Goal: Information Seeking & Learning: Learn about a topic

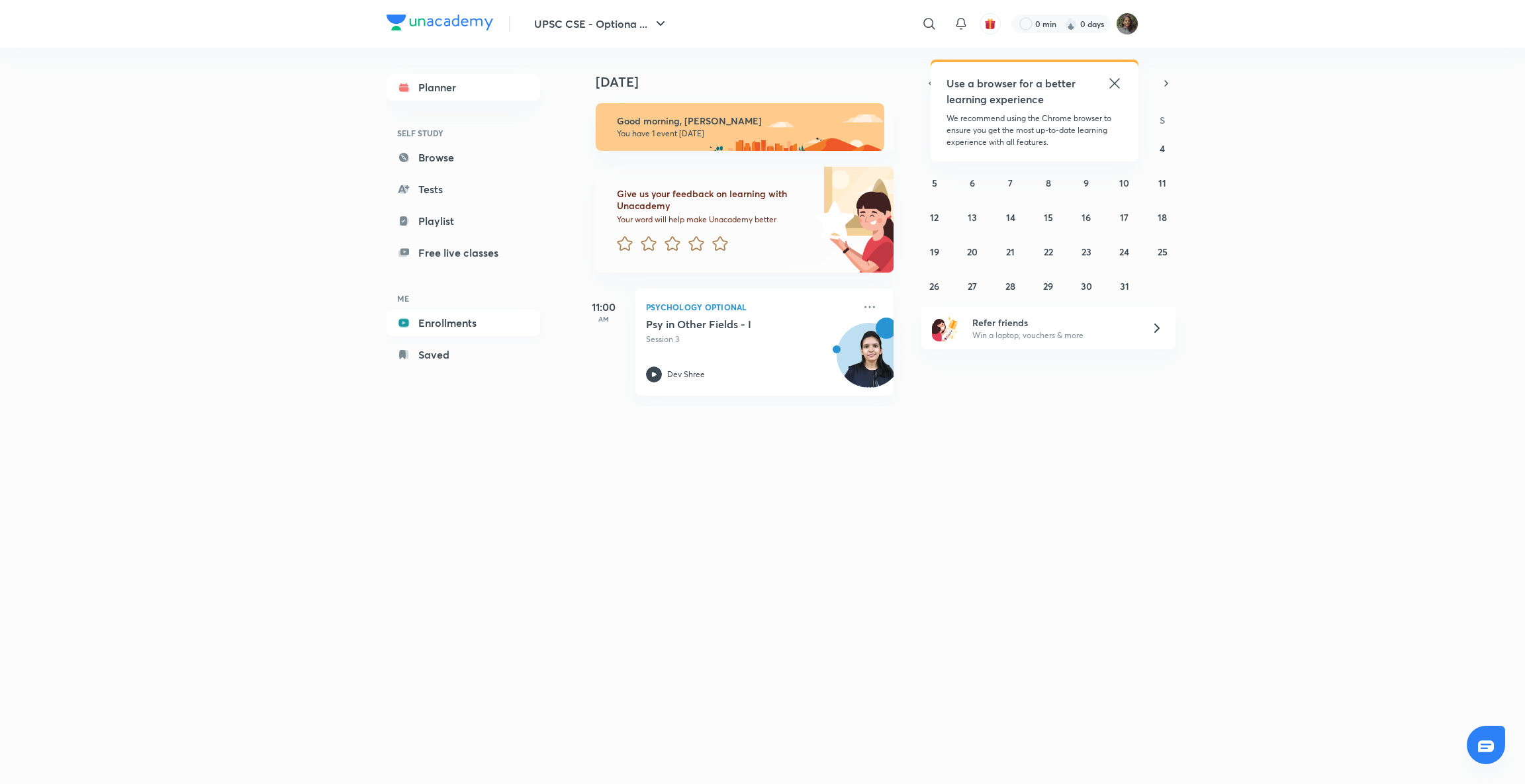
click at [455, 327] on link "Enrollments" at bounding box center [463, 323] width 154 height 27
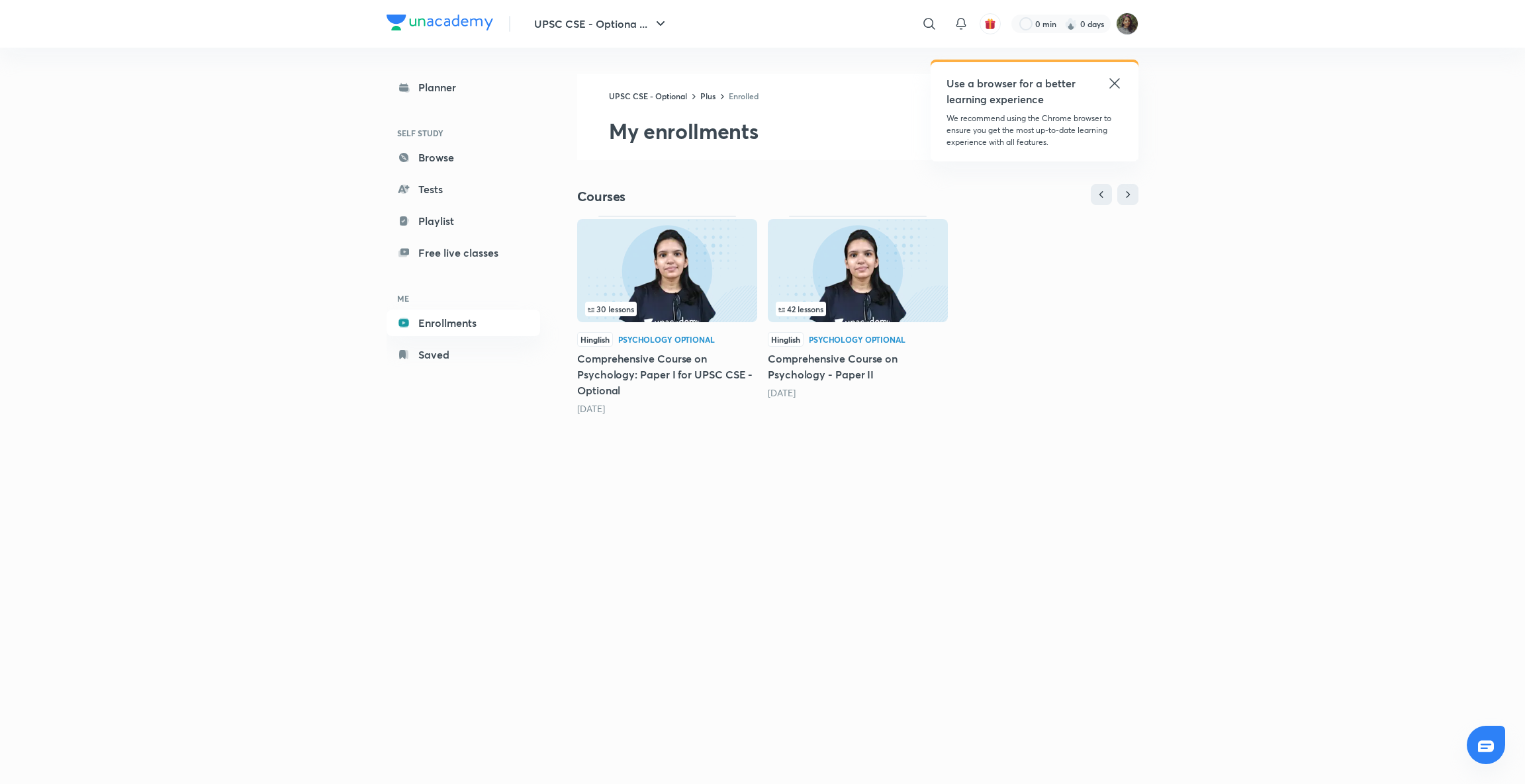
click at [871, 294] on img at bounding box center [858, 270] width 180 height 103
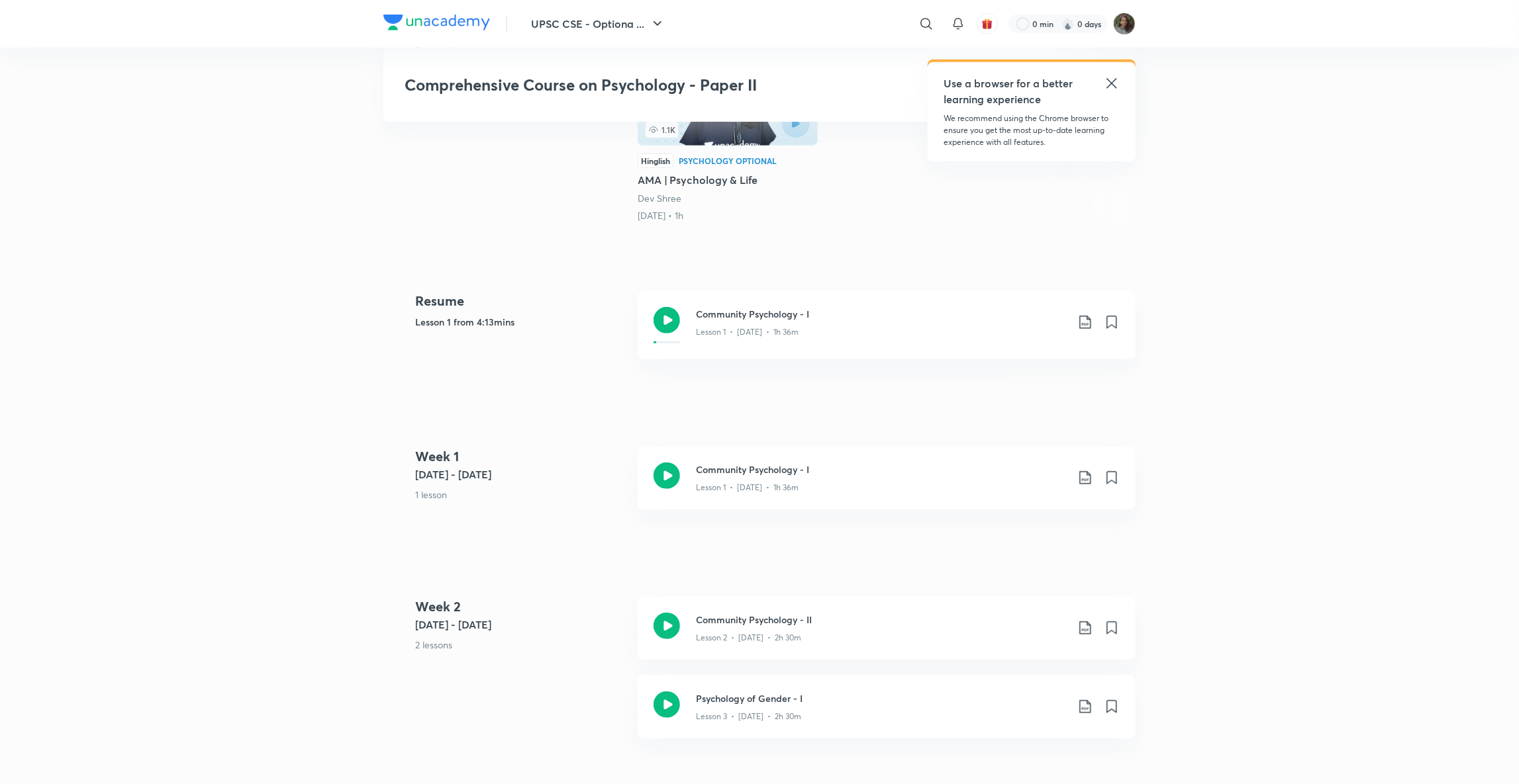
scroll to position [462, 0]
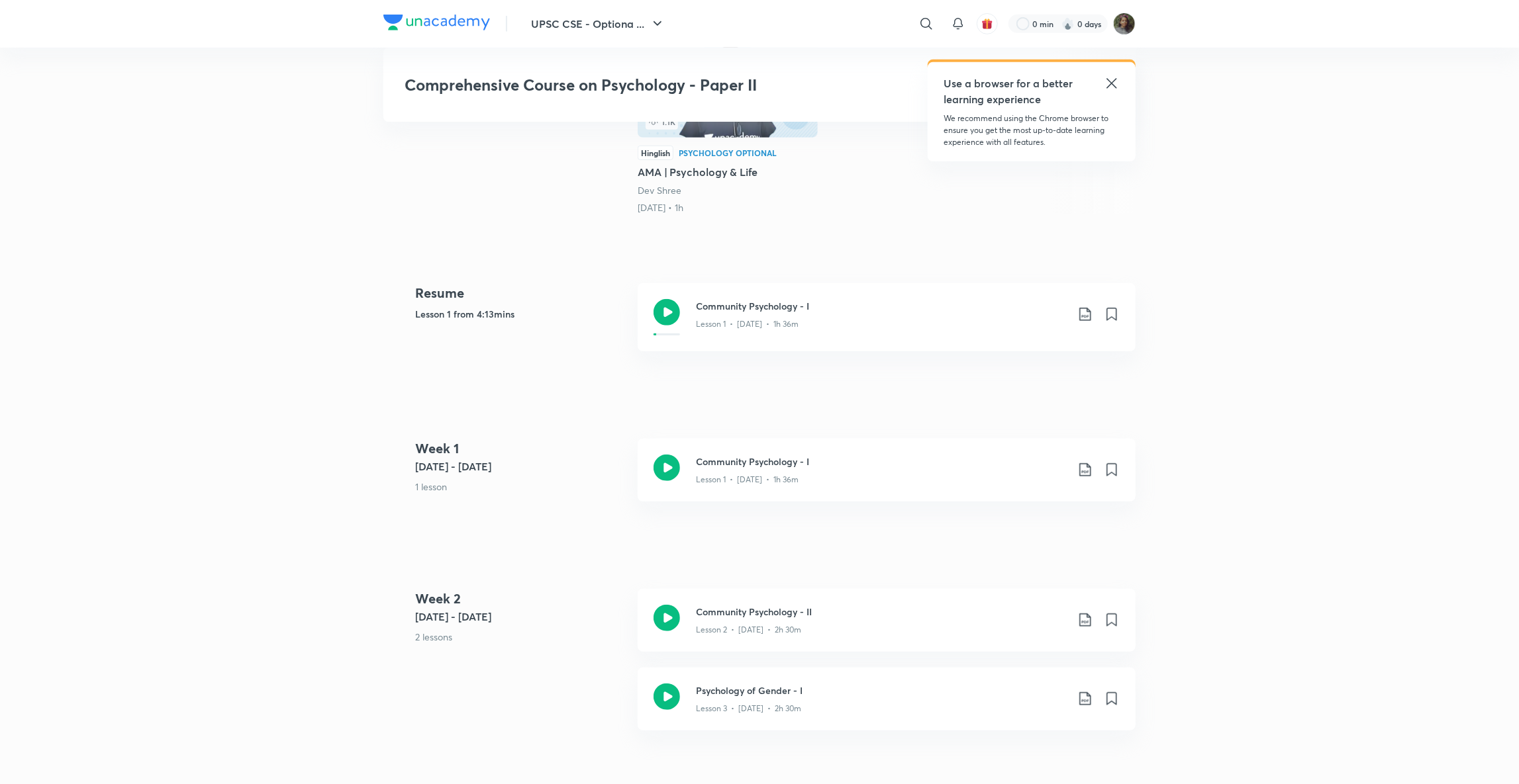
click at [872, 294] on div "Community Psychology - I Lesson 1 • [DATE] • 1h 36m" at bounding box center [886, 317] width 498 height 68
